Goal: Transaction & Acquisition: Subscribe to service/newsletter

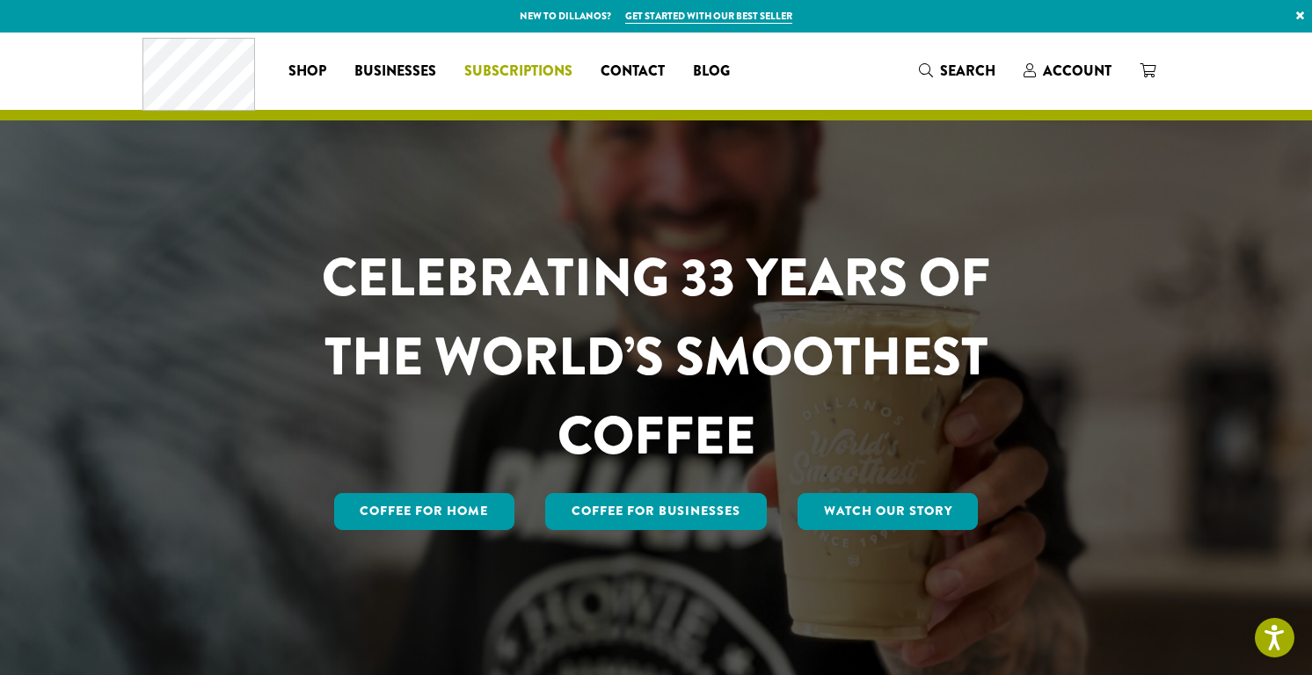
click at [500, 76] on span "Subscriptions" at bounding box center [518, 72] width 108 height 22
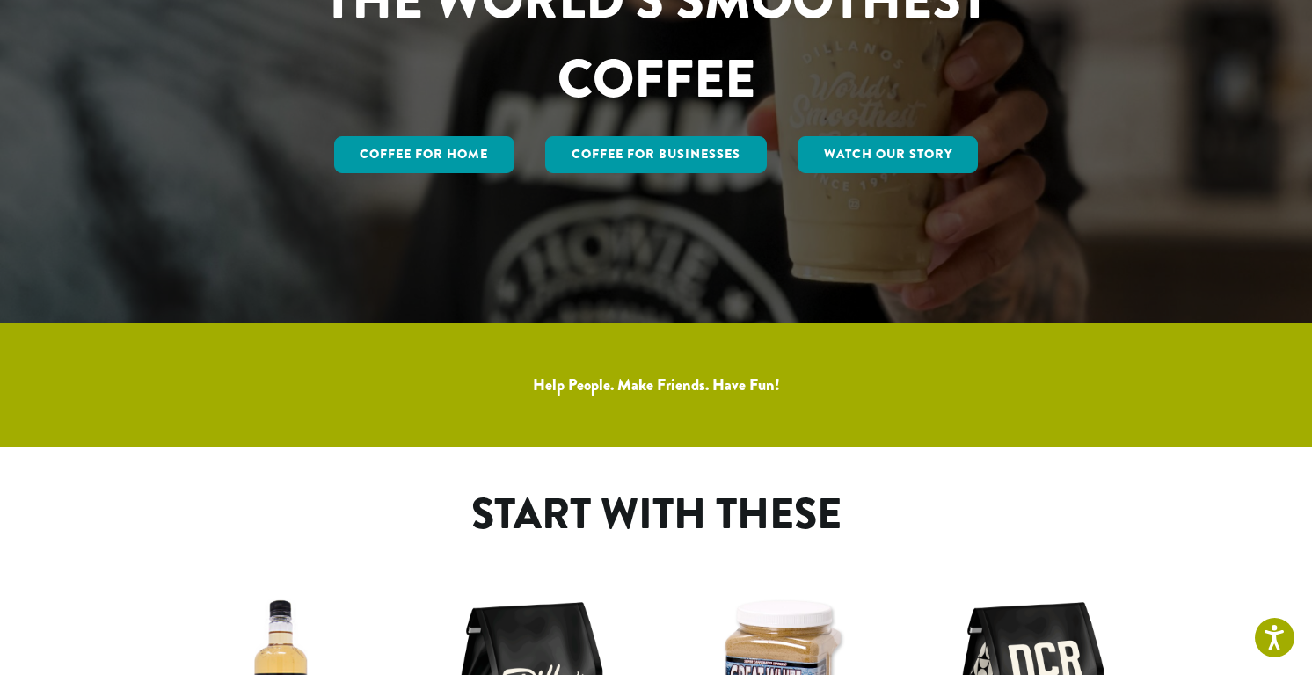
scroll to position [591, 0]
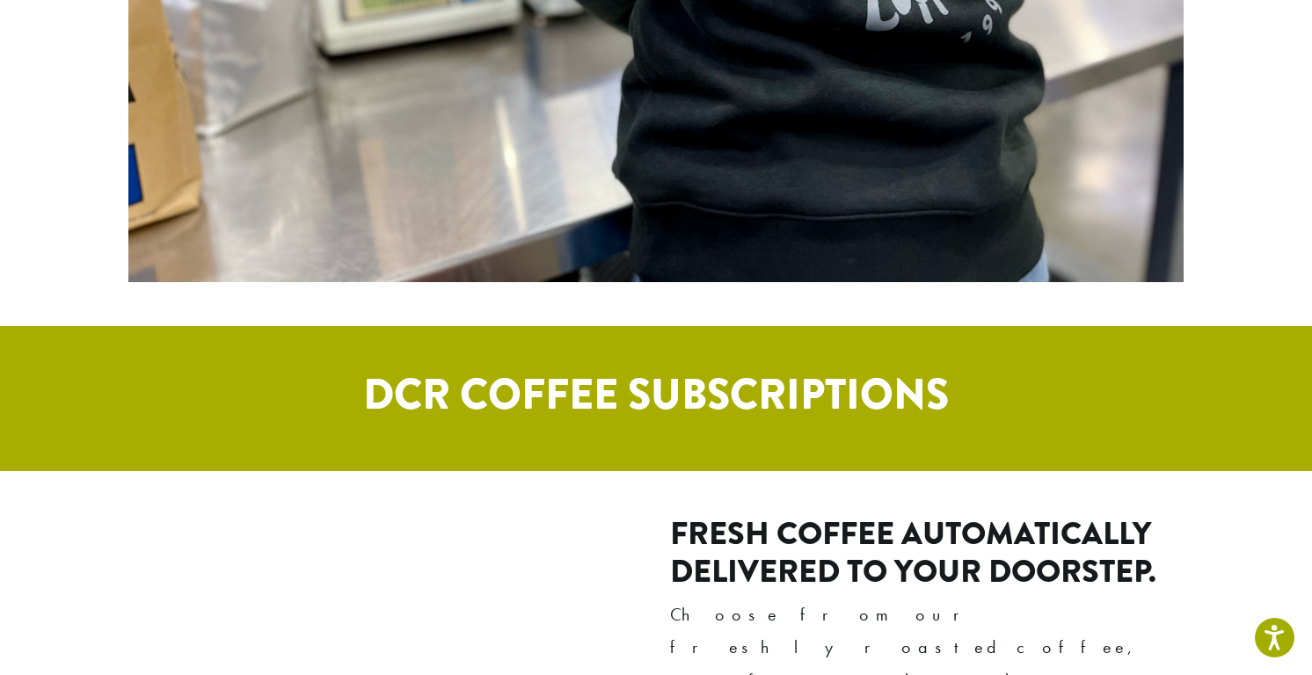
scroll to position [1341, 0]
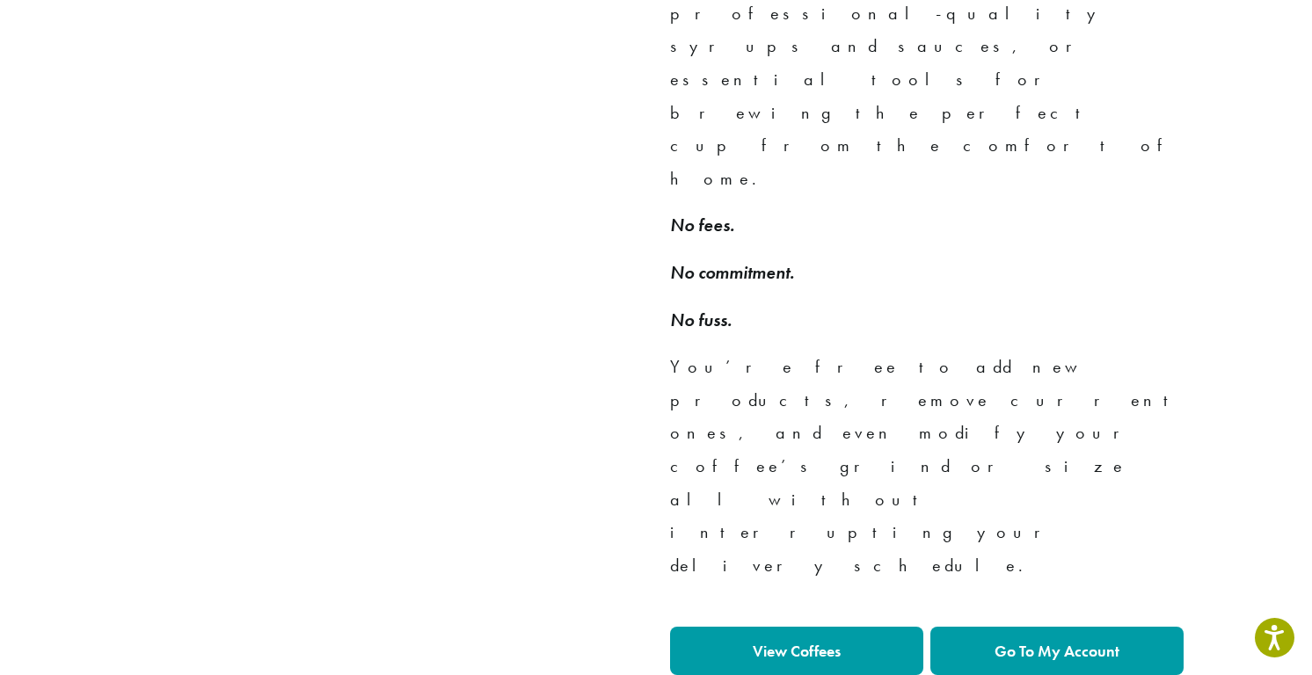
click at [836, 641] on strong "View Coffees" at bounding box center [797, 651] width 88 height 20
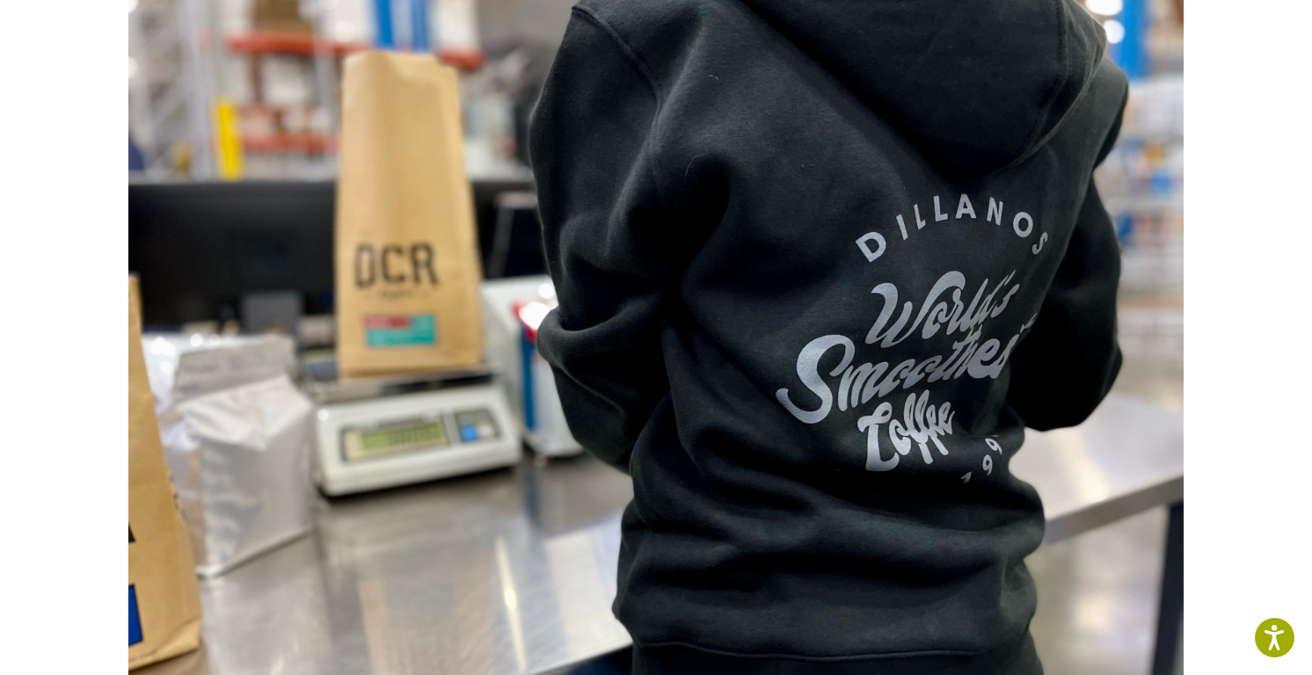
scroll to position [0, 0]
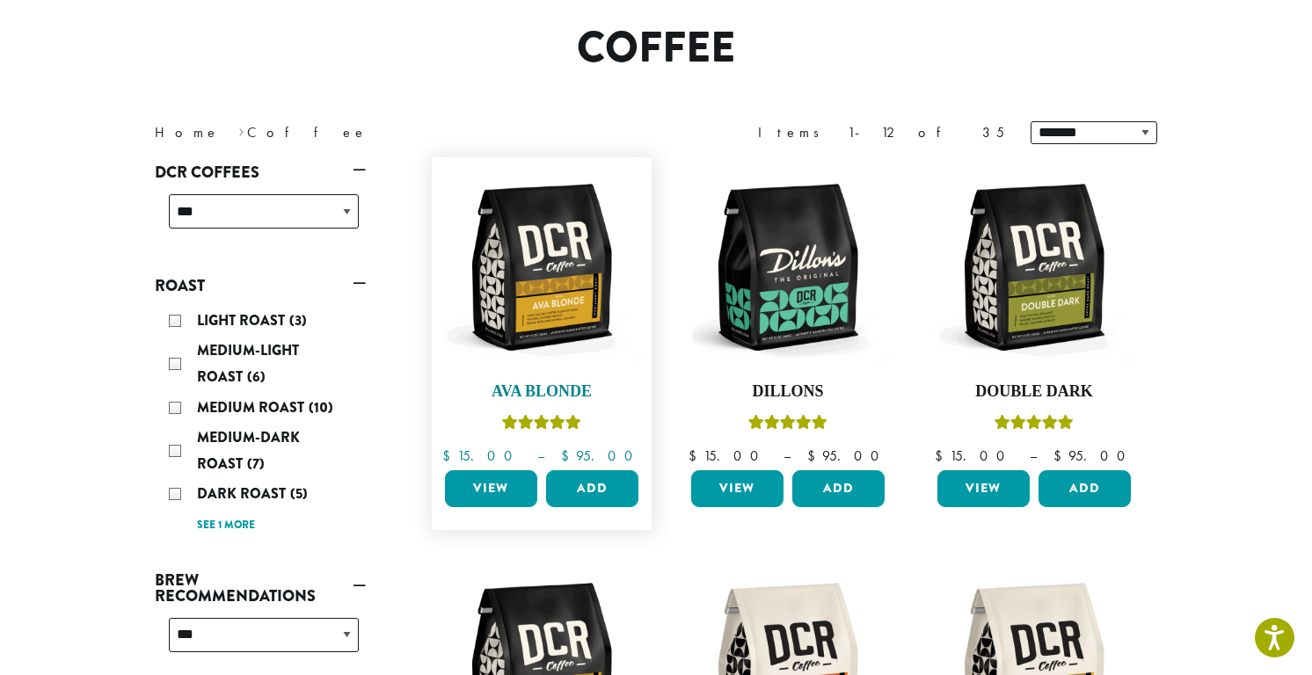
click at [527, 294] on img at bounding box center [542, 267] width 202 height 202
click at [528, 294] on img at bounding box center [542, 267] width 202 height 202
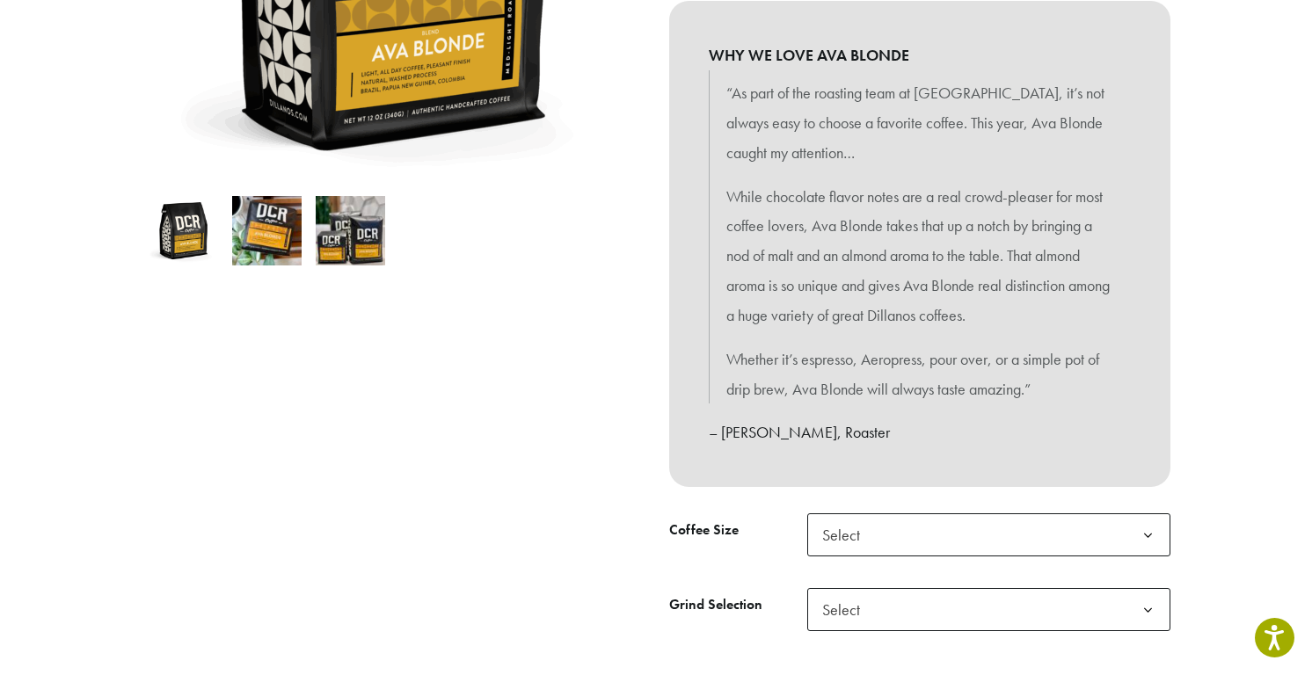
scroll to position [605, 0]
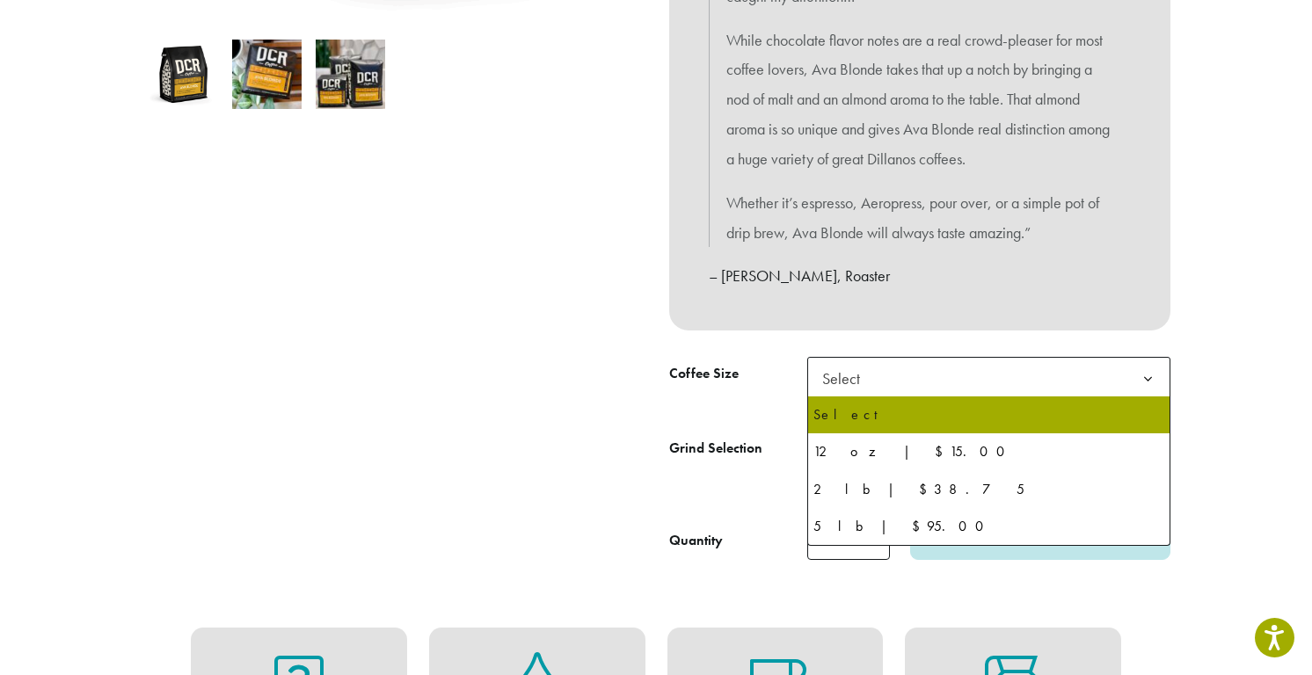
click at [836, 383] on span "Select" at bounding box center [846, 378] width 62 height 34
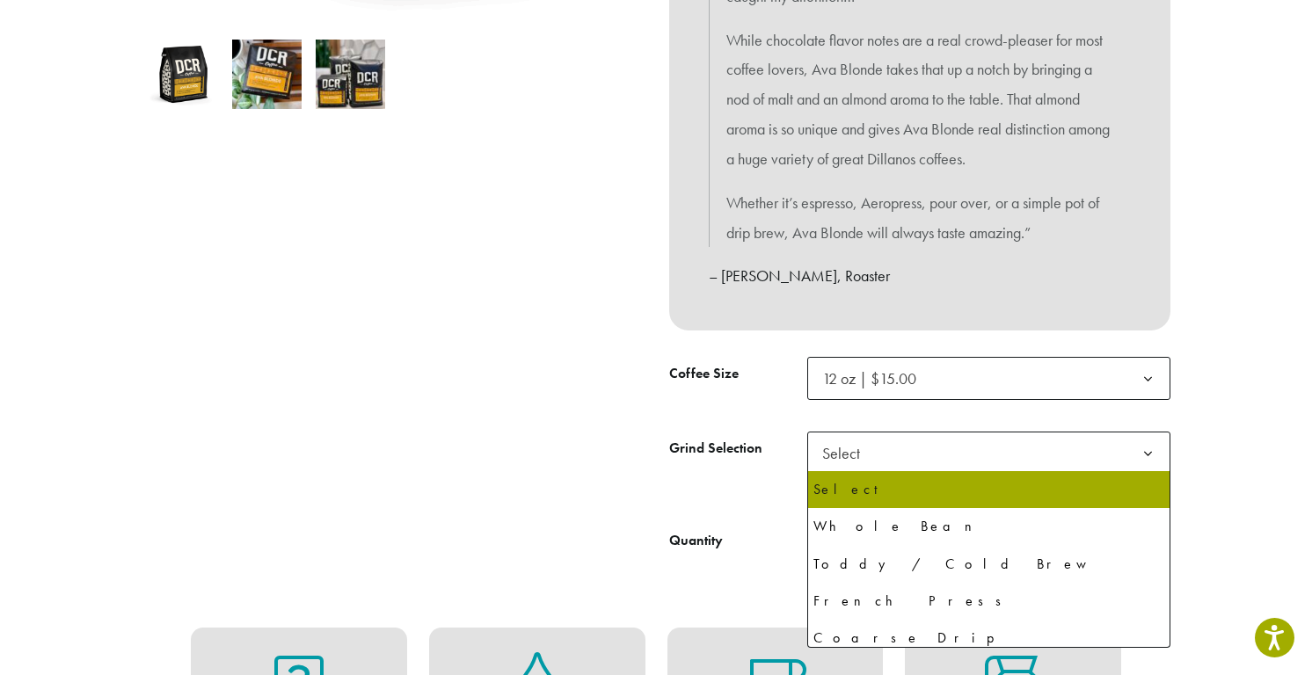
click at [856, 466] on span "Select" at bounding box center [846, 453] width 62 height 34
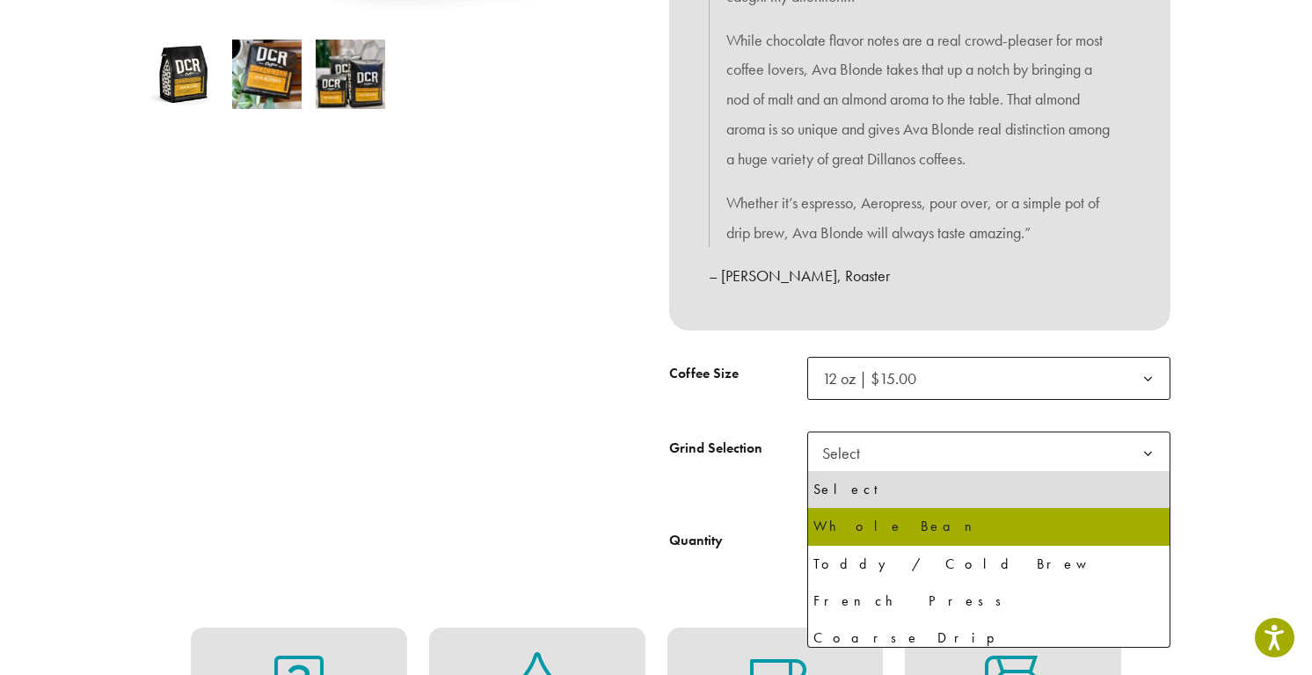
select select "*********"
select select "**********"
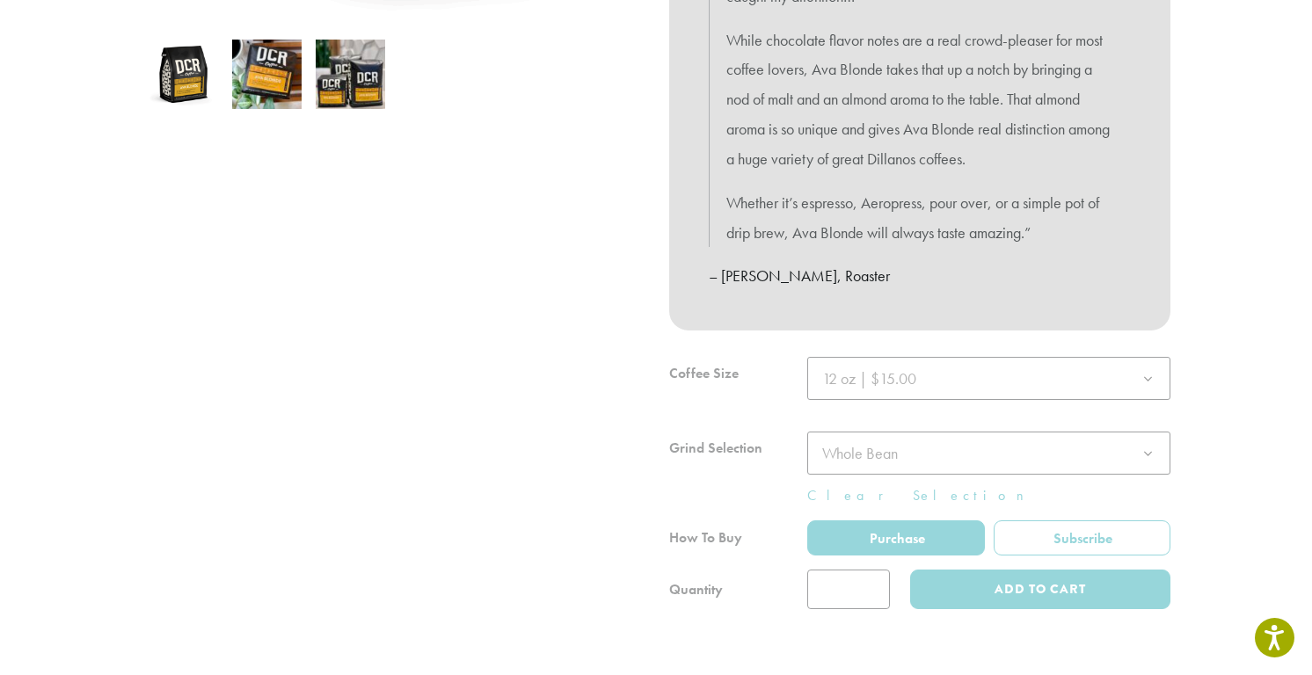
click at [1052, 537] on div at bounding box center [919, 483] width 501 height 252
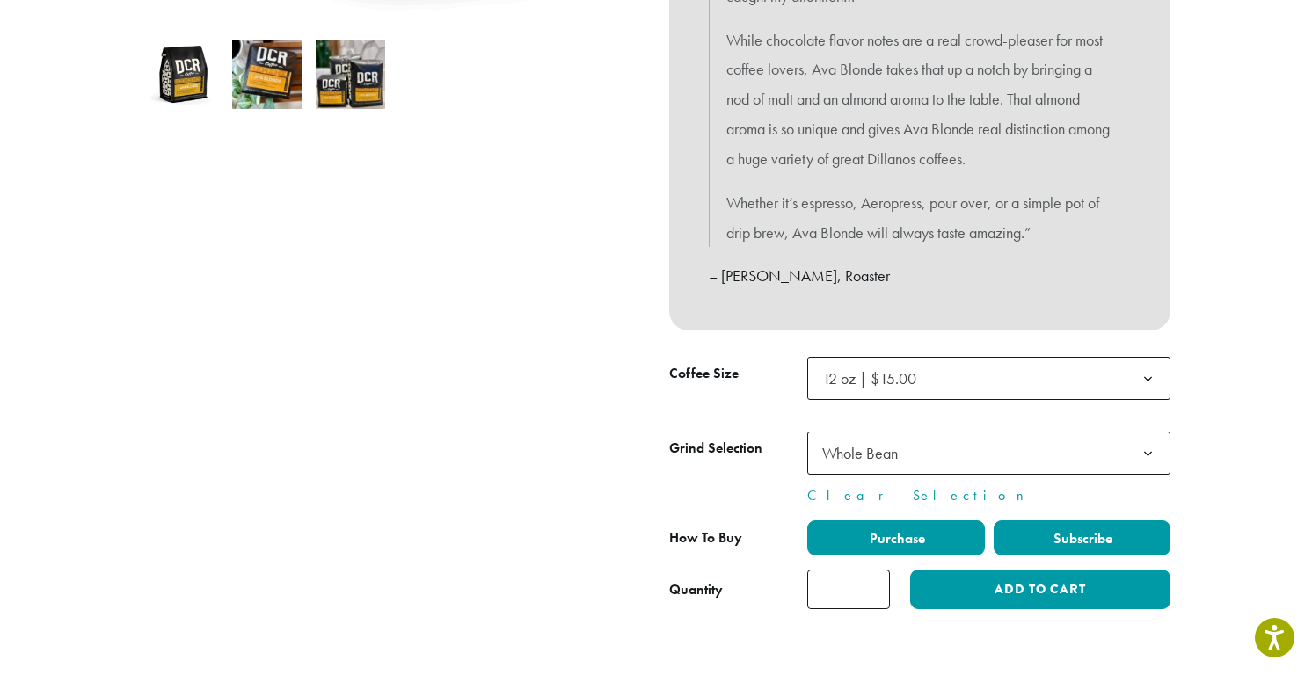
click at [1071, 539] on span "Subscribe" at bounding box center [1082, 538] width 62 height 18
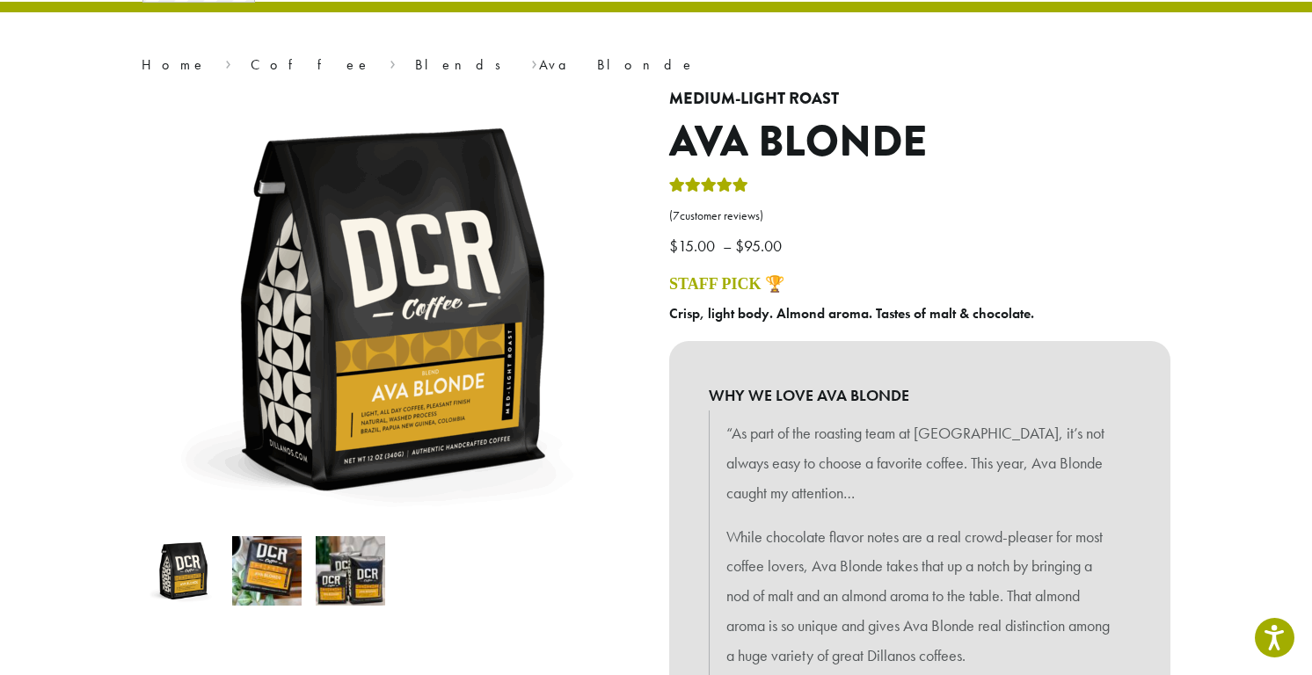
scroll to position [0, 0]
